Goal: Task Accomplishment & Management: Complete application form

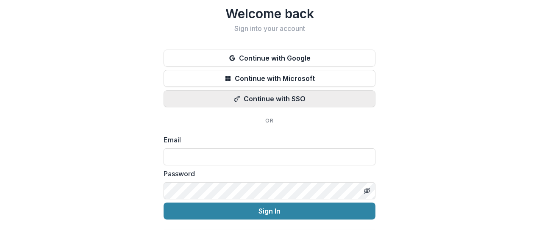
scroll to position [38, 0]
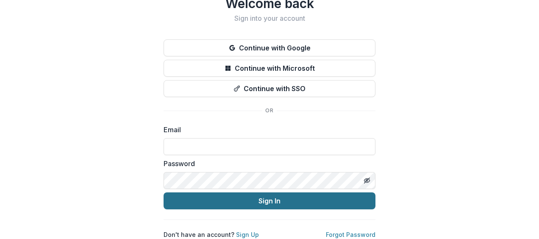
type input "**********"
click at [250, 192] on button "Sign In" at bounding box center [270, 200] width 212 height 17
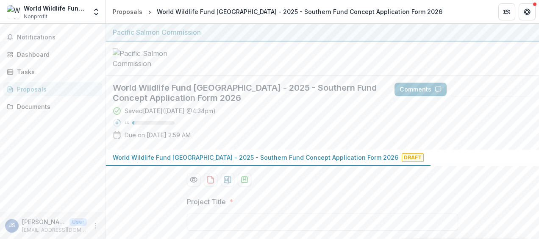
click at [402, 162] on span "Draft" at bounding box center [413, 157] width 22 height 8
click at [41, 32] on button "Notifications" at bounding box center [52, 38] width 99 height 14
click at [37, 54] on div "Dashboard" at bounding box center [56, 54] width 78 height 9
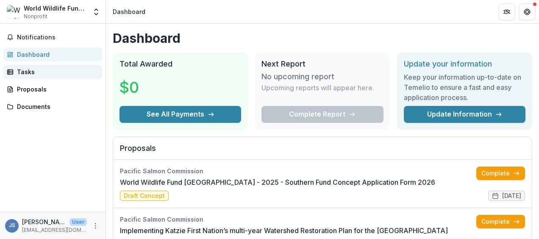
click at [41, 70] on div "Tasks" at bounding box center [56, 71] width 78 height 9
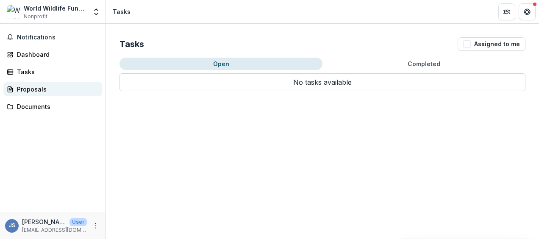
click at [42, 88] on div "Proposals" at bounding box center [56, 89] width 78 height 9
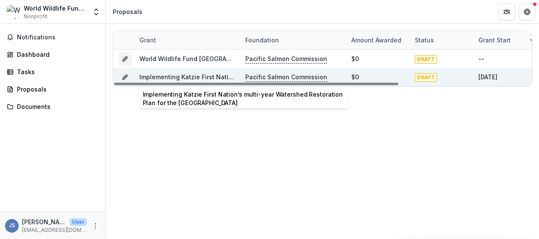
click at [178, 76] on link "Implementing Katzie First Nation’s multi-year Watershed Restoration Plan for th…" at bounding box center [290, 76] width 302 height 7
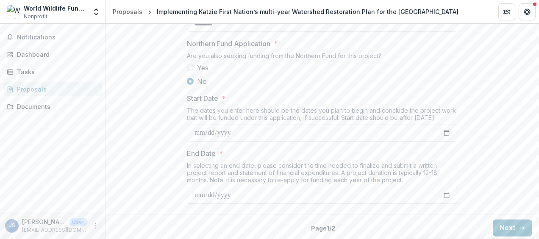
scroll to position [1040, 0]
click at [501, 227] on button "Next" at bounding box center [512, 225] width 39 height 17
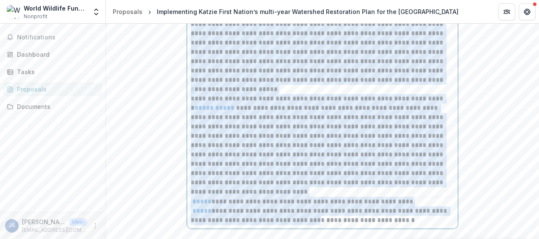
scroll to position [422, 0]
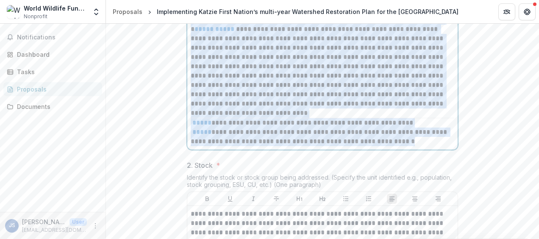
drag, startPoint x: 190, startPoint y: 75, endPoint x: 406, endPoint y: 205, distance: 251.9
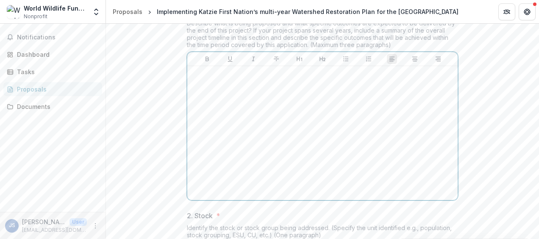
scroll to position [171, 0]
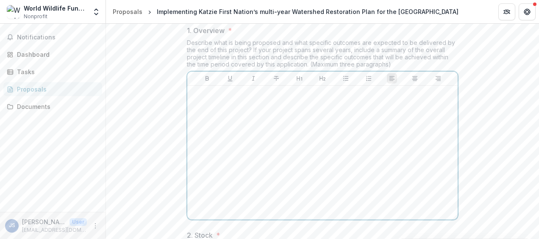
click at [195, 98] on p at bounding box center [323, 93] width 264 height 9
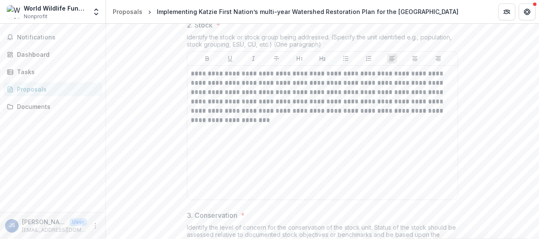
scroll to position [383, 0]
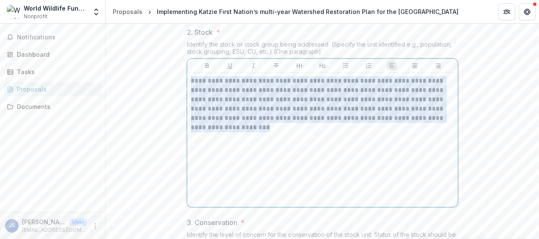
drag, startPoint x: 238, startPoint y: 165, endPoint x: 271, endPoint y: 179, distance: 35.9
click at [276, 198] on div "**********" at bounding box center [322, 140] width 271 height 134
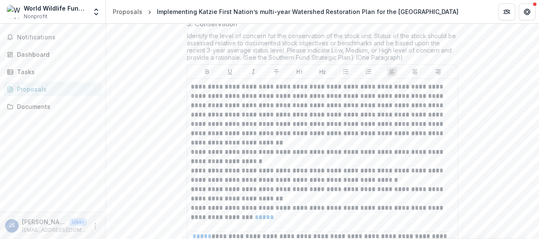
scroll to position [595, 0]
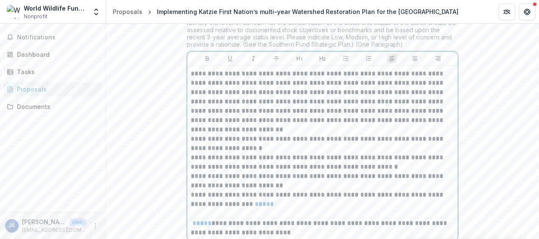
click at [192, 136] on div "**********" at bounding box center [322, 153] width 271 height 175
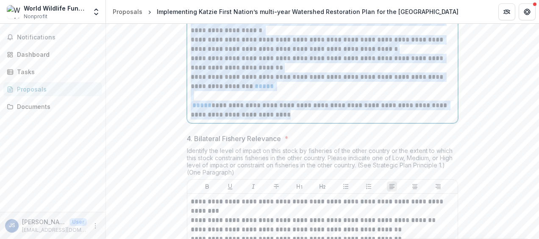
scroll to position [722, 0]
drag, startPoint x: 190, startPoint y: 143, endPoint x: 331, endPoint y: 173, distance: 143.8
click at [331, 119] on div "**********" at bounding box center [323, 35] width 264 height 168
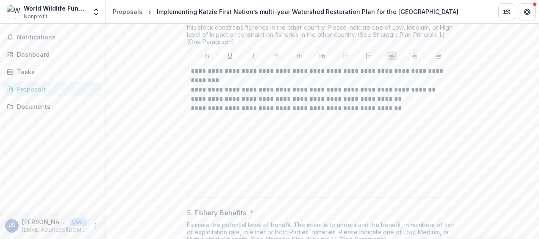
scroll to position [837, 0]
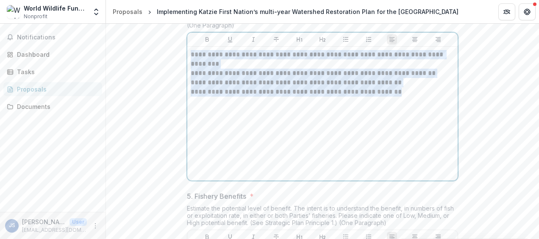
drag, startPoint x: 190, startPoint y: 107, endPoint x: 462, endPoint y: 169, distance: 278.4
click at [462, 169] on div "1. Overview * Describe what is being proposed and what specific outcomes are ex…" at bounding box center [322, 89] width 285 height 1473
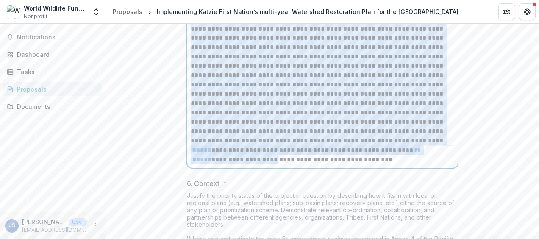
scroll to position [1208, 0]
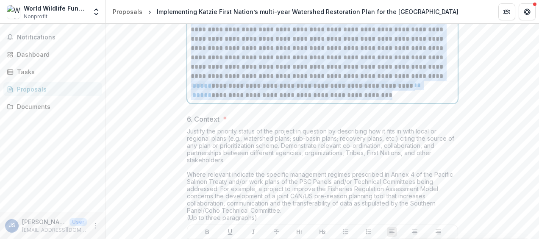
drag, startPoint x: 190, startPoint y: 143, endPoint x: 400, endPoint y: 156, distance: 210.7
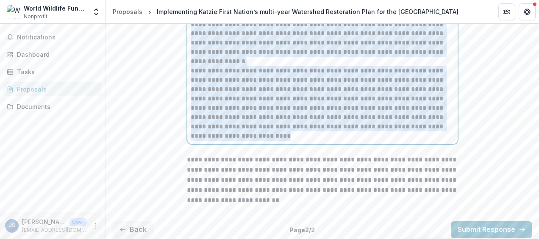
scroll to position [1405, 0]
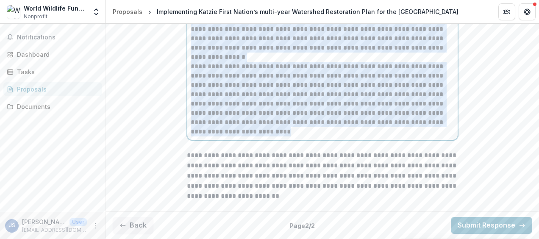
drag, startPoint x: 190, startPoint y: 127, endPoint x: 330, endPoint y: 166, distance: 145.7
click at [331, 140] on div "**********" at bounding box center [322, 62] width 271 height 156
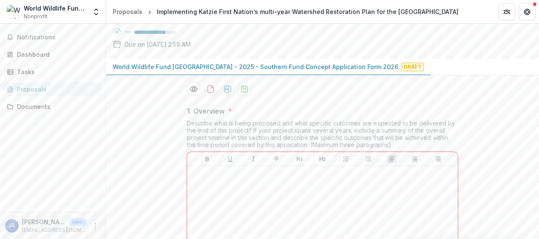
scroll to position [133, 0]
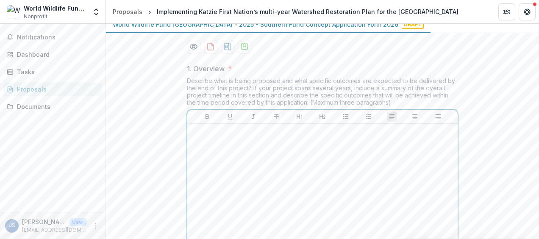
click at [241, 200] on div at bounding box center [323, 190] width 264 height 127
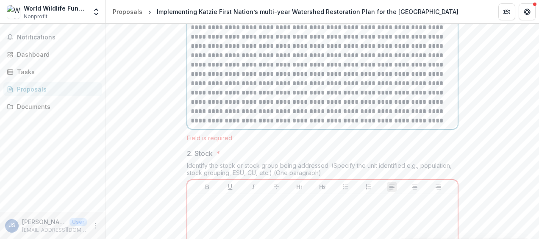
scroll to position [367, 0]
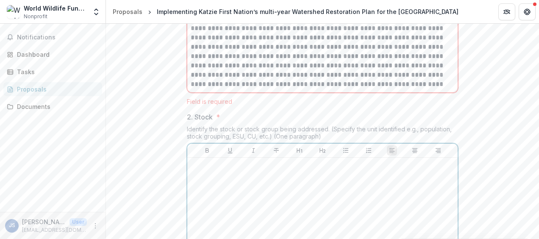
click at [229, 170] on p at bounding box center [323, 165] width 264 height 9
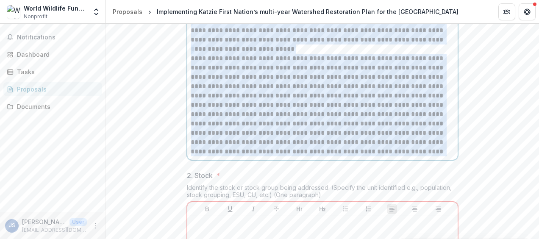
scroll to position [265, 0]
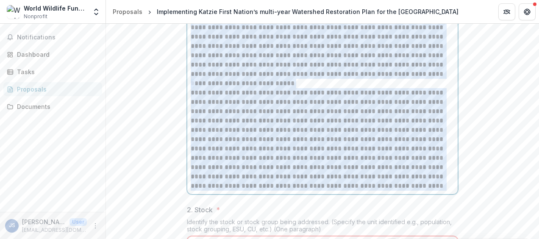
drag, startPoint x: 226, startPoint y: 109, endPoint x: 182, endPoint y: 59, distance: 66.4
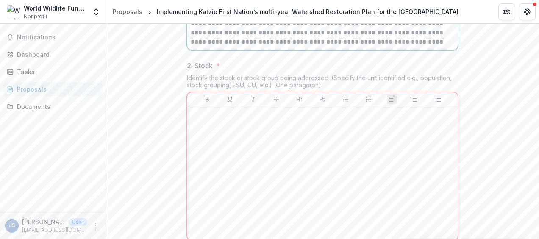
scroll to position [597, 0]
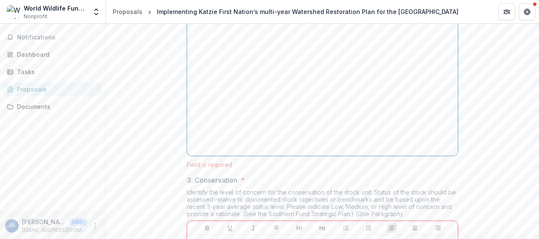
click at [218, 34] on p at bounding box center [323, 29] width 264 height 9
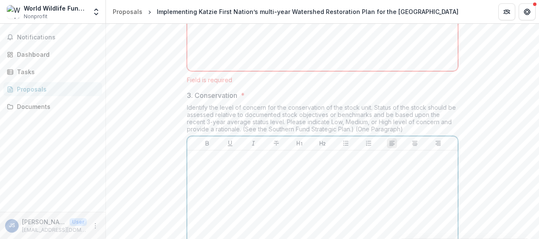
click at [255, 163] on p at bounding box center [323, 158] width 264 height 9
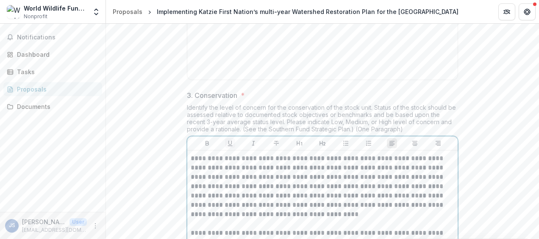
scroll to position [810, 0]
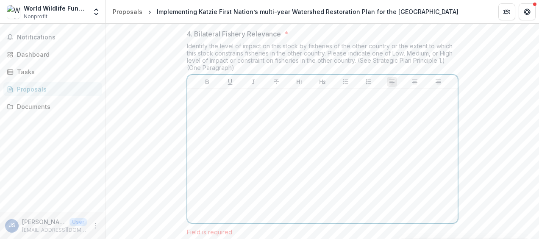
click at [244, 102] on p at bounding box center [323, 96] width 264 height 9
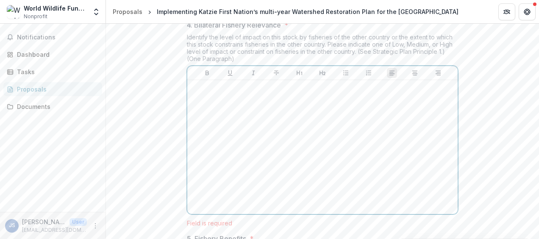
scroll to position [971, 0]
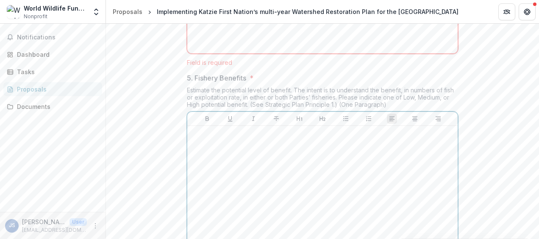
click at [221, 139] on p at bounding box center [323, 133] width 264 height 9
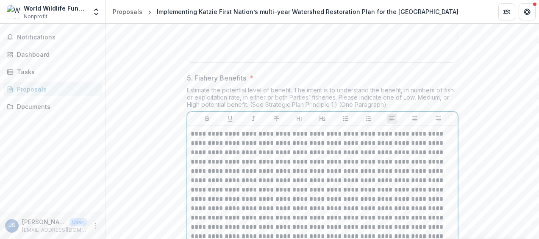
scroll to position [1288, 0]
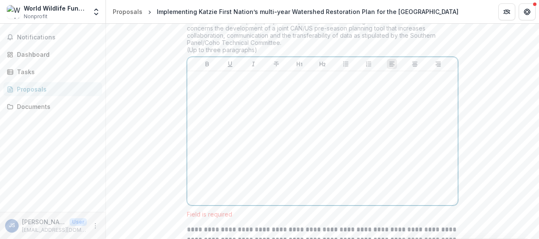
click at [228, 144] on div at bounding box center [323, 138] width 264 height 127
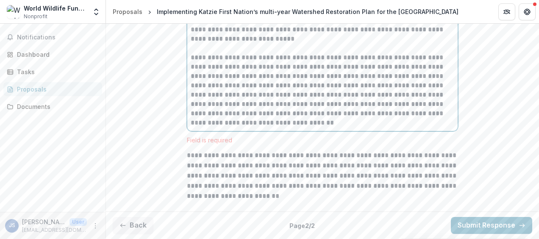
scroll to position [1696, 0]
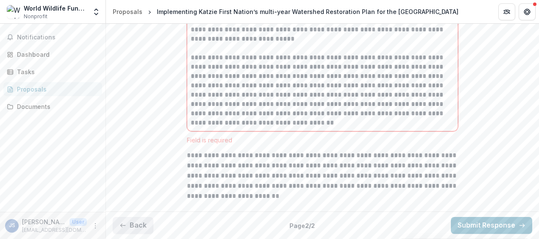
click at [138, 226] on button "Back" at bounding box center [133, 225] width 41 height 17
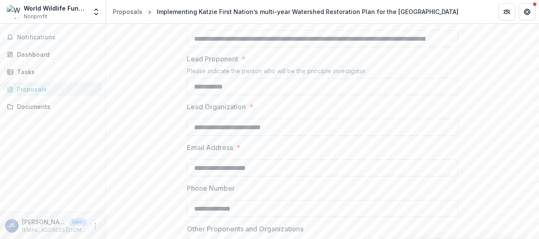
scroll to position [149, 0]
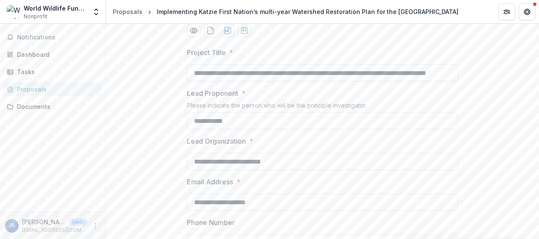
click at [193, 81] on input "**********" at bounding box center [322, 72] width 271 height 17
click at [414, 81] on input "**********" at bounding box center [322, 72] width 271 height 17
click at [412, 98] on label "Lead Proponent *" at bounding box center [320, 93] width 266 height 10
click at [412, 129] on input "**********" at bounding box center [322, 120] width 271 height 17
click at [358, 81] on input "**********" at bounding box center [322, 72] width 271 height 17
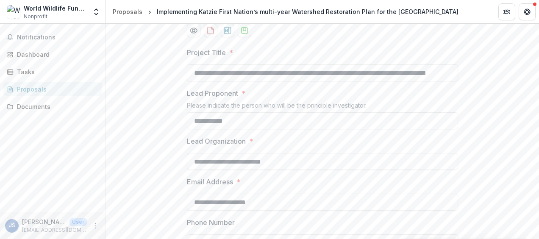
click at [229, 58] on span "*" at bounding box center [231, 52] width 4 height 10
click at [229, 81] on input "**********" at bounding box center [322, 72] width 271 height 17
drag, startPoint x: 190, startPoint y: 138, endPoint x: 482, endPoint y: 137, distance: 292.1
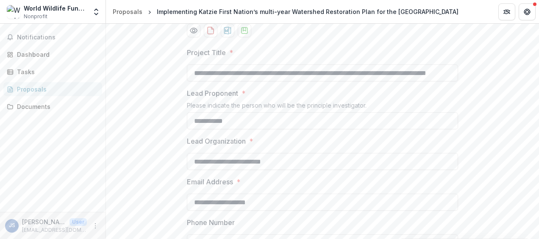
click at [424, 98] on label "Lead Proponent *" at bounding box center [320, 93] width 266 height 10
click at [424, 129] on input "**********" at bounding box center [322, 120] width 271 height 17
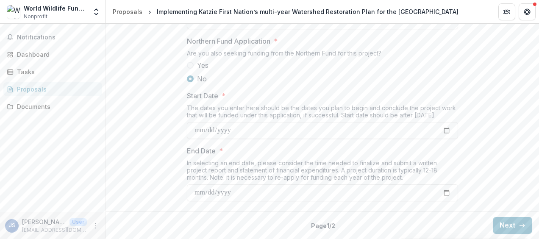
scroll to position [1040, 0]
click at [511, 220] on button "Next" at bounding box center [512, 225] width 39 height 17
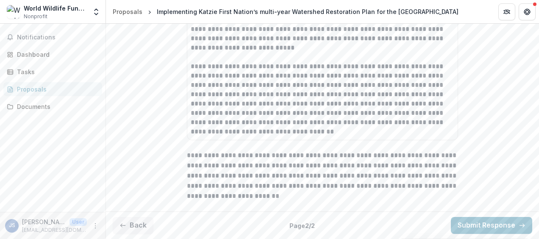
scroll to position [1688, 0]
click at [487, 225] on button "Submit Response" at bounding box center [491, 225] width 81 height 17
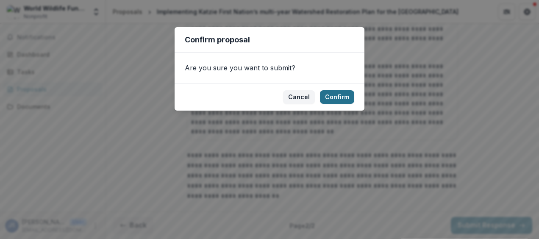
click at [338, 91] on button "Confirm" at bounding box center [337, 97] width 34 height 14
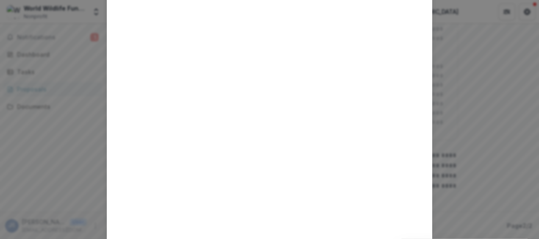
scroll to position [0, 0]
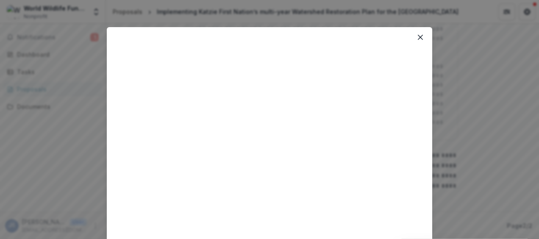
click at [20, 152] on div "Loading..." at bounding box center [269, 119] width 539 height 239
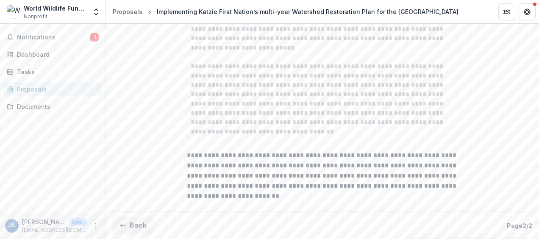
click at [29, 91] on div "Proposals" at bounding box center [56, 89] width 78 height 9
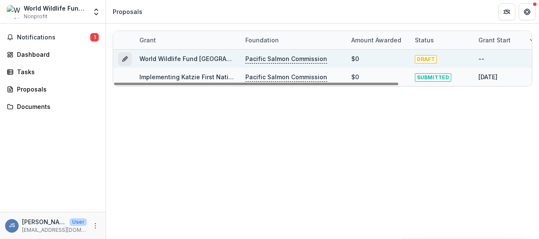
click at [124, 59] on icon "Grant a28ca5c6-50d5-4ec3-a393-a4328f6fad62" at bounding box center [125, 59] width 7 height 7
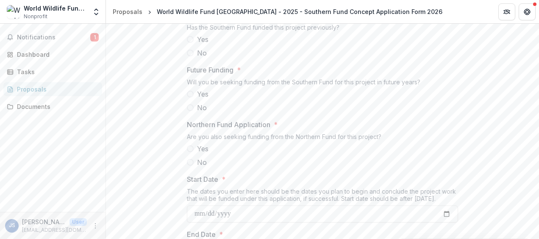
scroll to position [951, 0]
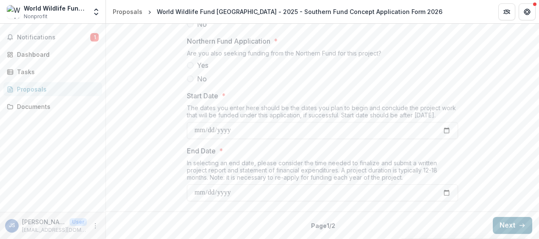
click at [508, 222] on button "Next" at bounding box center [512, 225] width 39 height 17
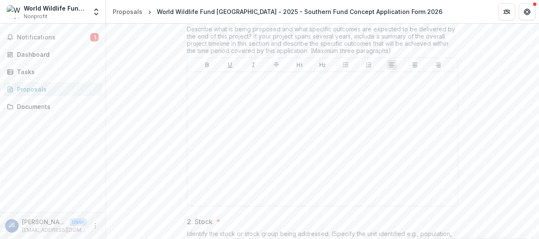
scroll to position [19, 0]
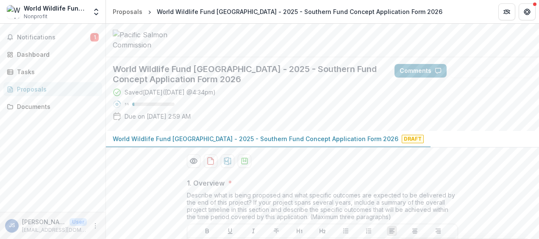
click at [27, 91] on div "Proposals" at bounding box center [56, 89] width 78 height 9
